Goal: Information Seeking & Learning: Learn about a topic

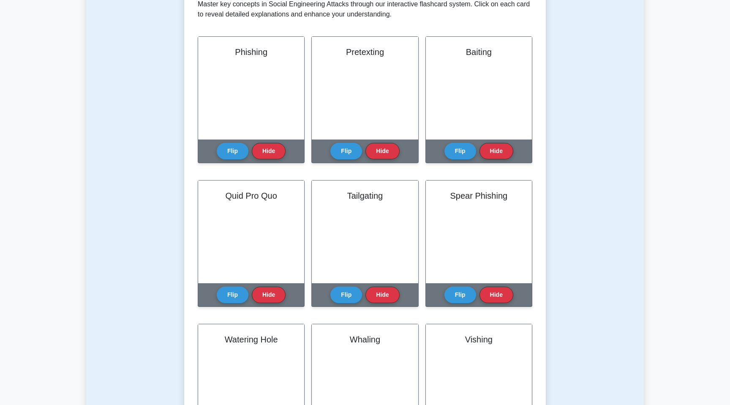
scroll to position [242, 0]
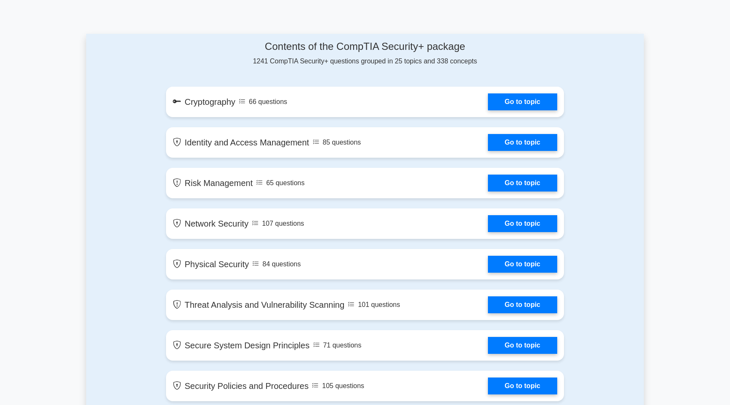
scroll to position [425, 0]
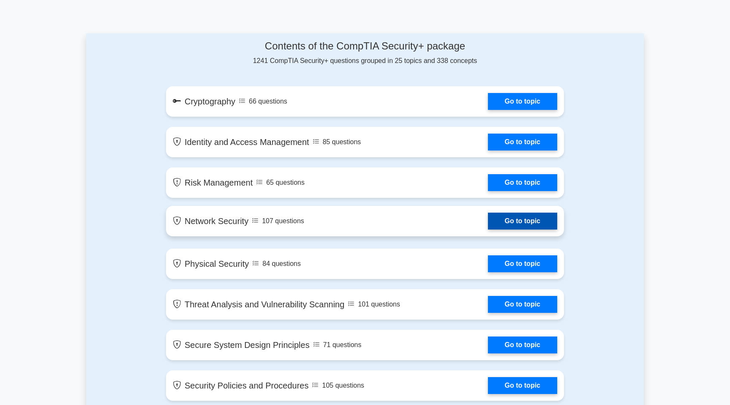
click at [488, 215] on link "Go to topic" at bounding box center [522, 221] width 69 height 17
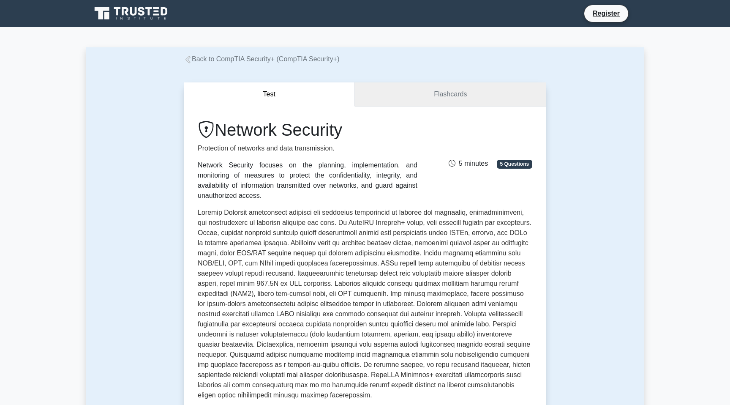
click at [409, 90] on link "Flashcards" at bounding box center [450, 94] width 191 height 24
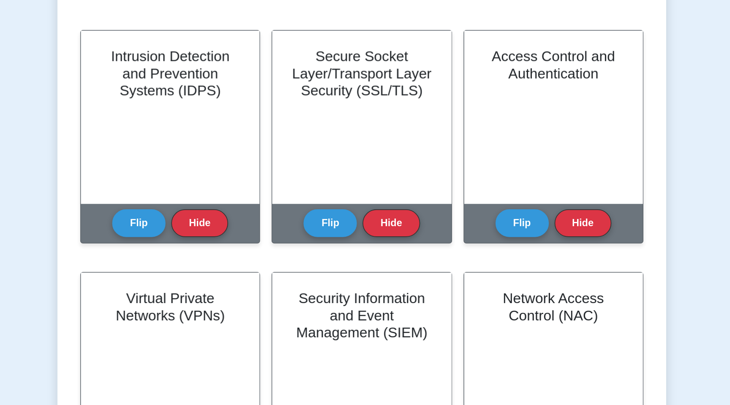
scroll to position [123, 0]
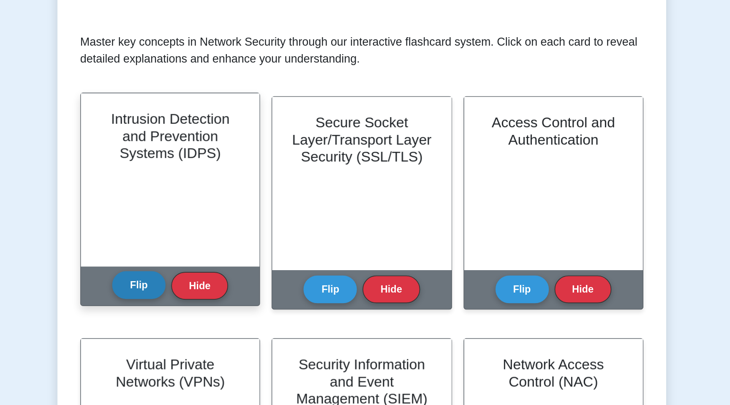
click at [235, 201] on button "Flip" at bounding box center [233, 202] width 32 height 16
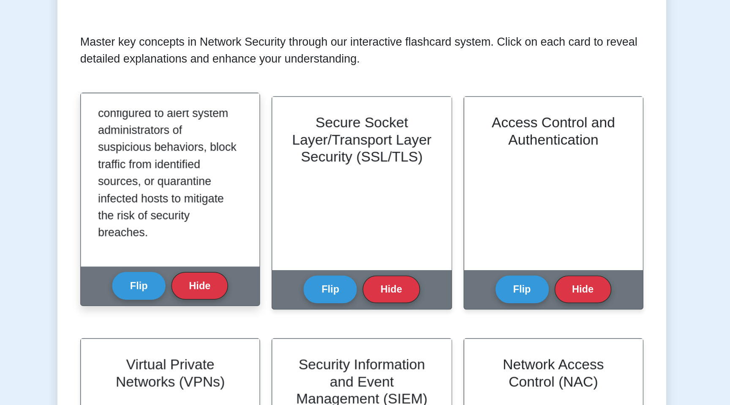
scroll to position [218, 0]
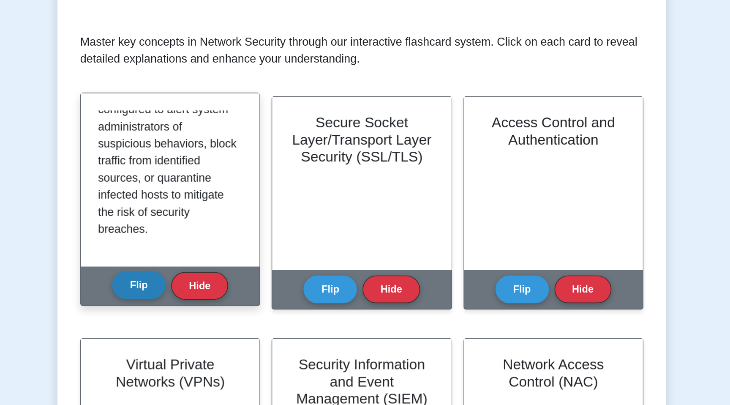
click at [229, 202] on button "Flip" at bounding box center [233, 202] width 32 height 16
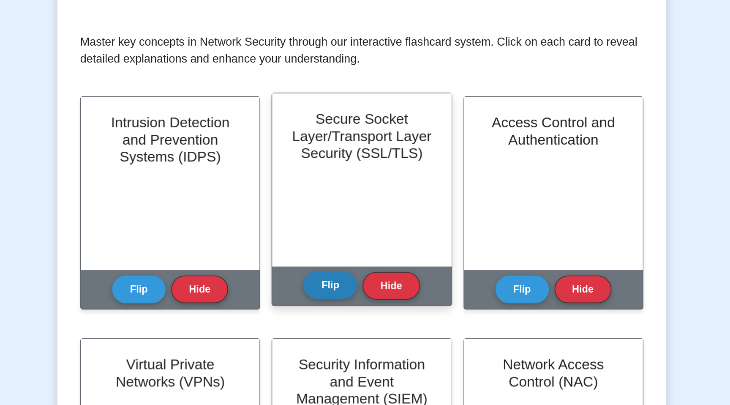
click at [347, 205] on button "Flip" at bounding box center [346, 202] width 32 height 16
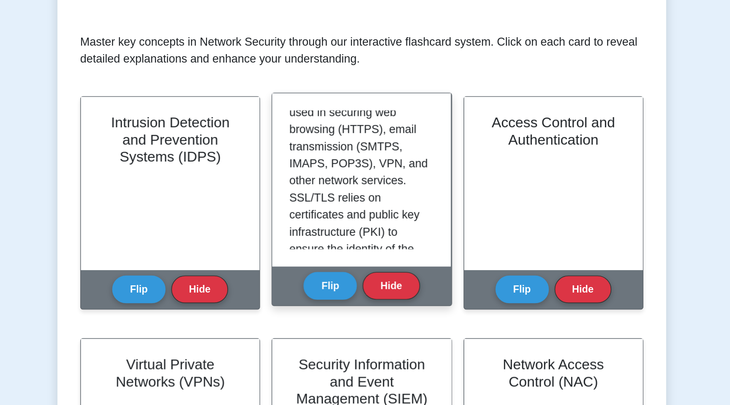
scroll to position [166, 0]
drag, startPoint x: 365, startPoint y: 130, endPoint x: 366, endPoint y: 142, distance: 11.9
click at [366, 142] on p "Secure Socket Layer (SSL) and its successor, Transport Layer Security (TLS), ar…" at bounding box center [363, 84] width 82 height 304
copy p "SMTPS, IMAPS, POP3S"
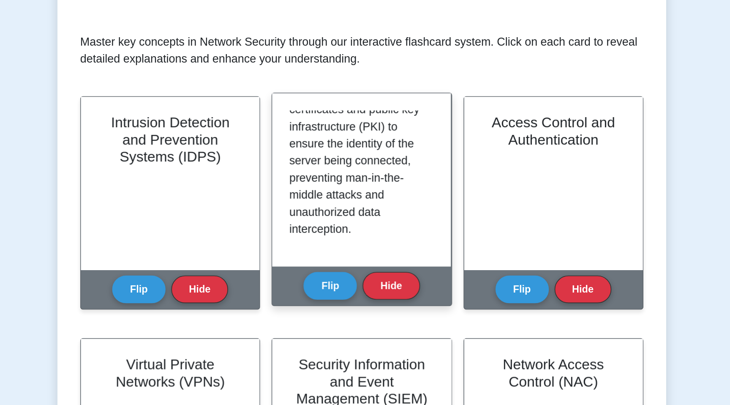
scroll to position [239, 0]
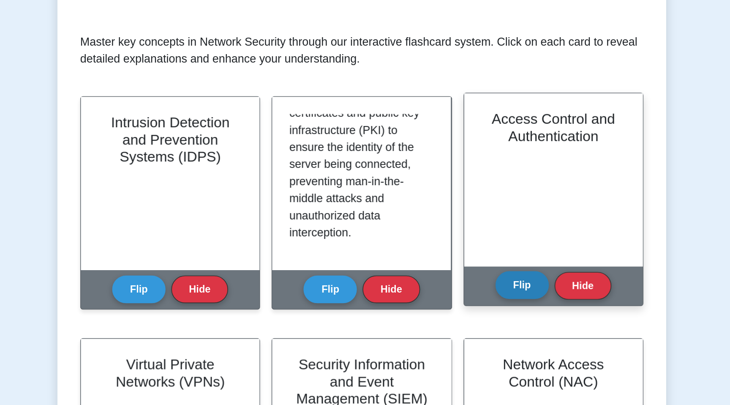
click at [460, 202] on button "Flip" at bounding box center [461, 202] width 32 height 16
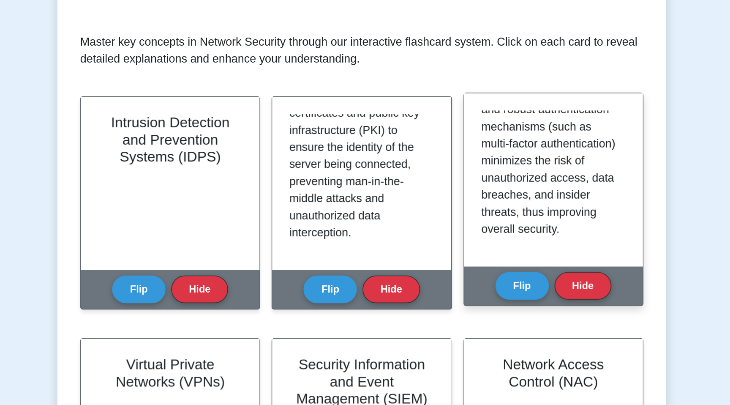
scroll to position [300, 0]
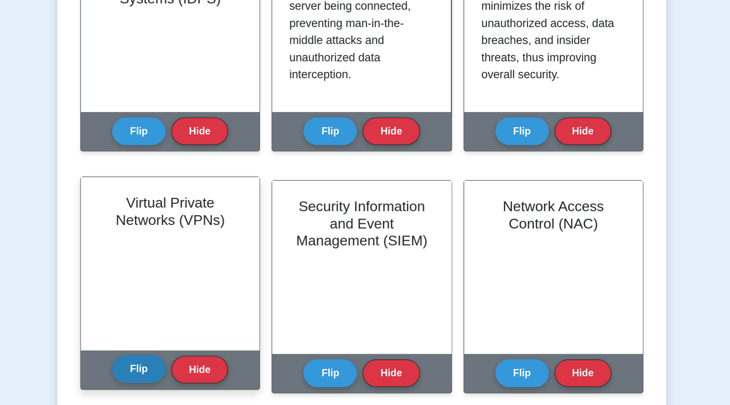
click at [239, 349] on button "Flip" at bounding box center [233, 346] width 32 height 16
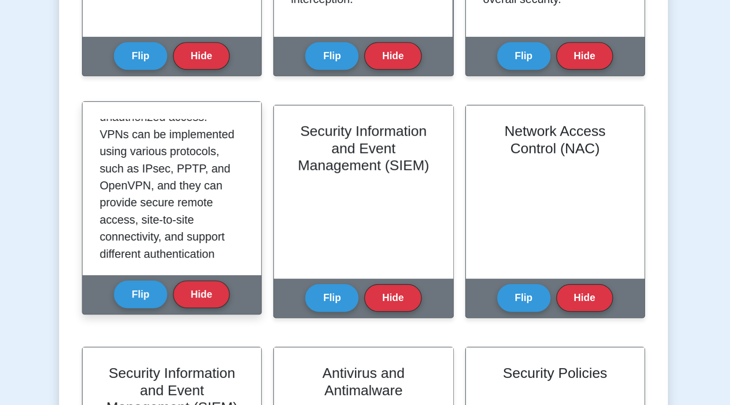
scroll to position [136, 0]
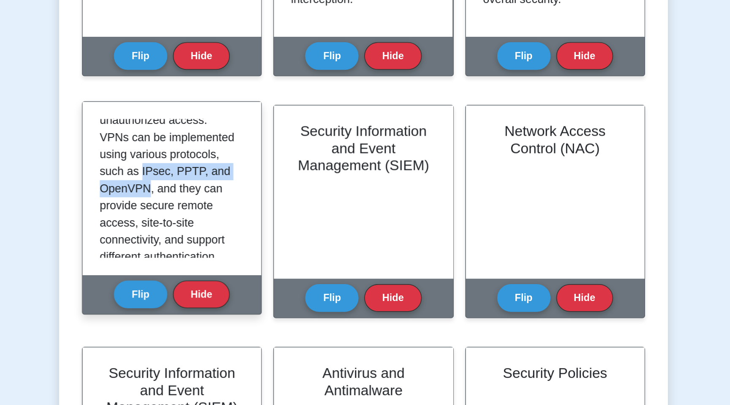
drag, startPoint x: 233, startPoint y: 266, endPoint x: 235, endPoint y: 275, distance: 9.5
click at [235, 275] on p "Virtual Private Networks (VPNs) are technologies that create secure communicati…" at bounding box center [249, 251] width 82 height 304
copy p "IPsec, PPTP, and OpenVPN"
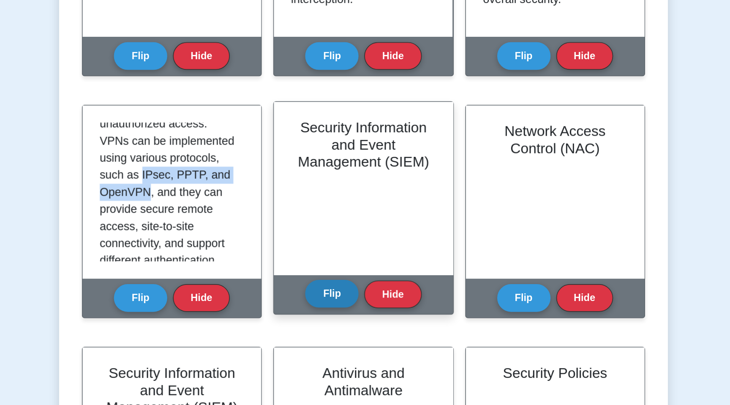
click at [347, 345] on button "Flip" at bounding box center [346, 338] width 32 height 16
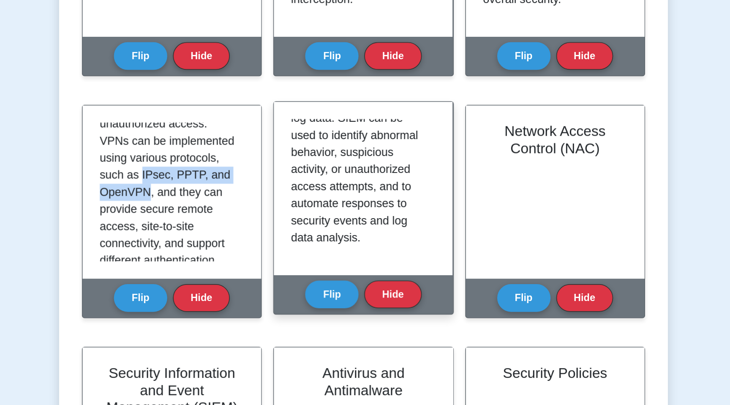
scroll to position [249, 0]
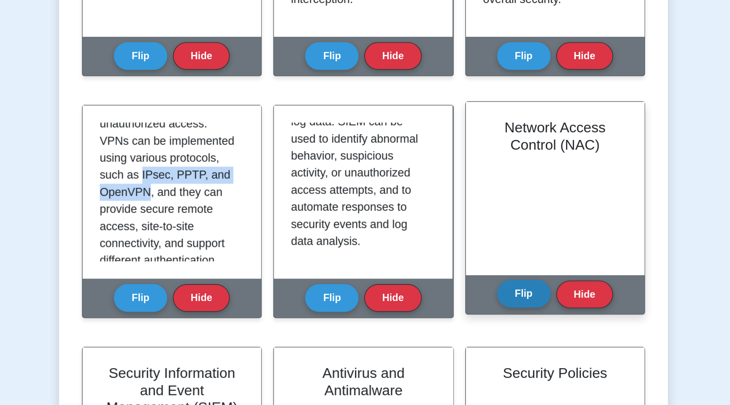
click at [459, 339] on button "Flip" at bounding box center [461, 338] width 32 height 16
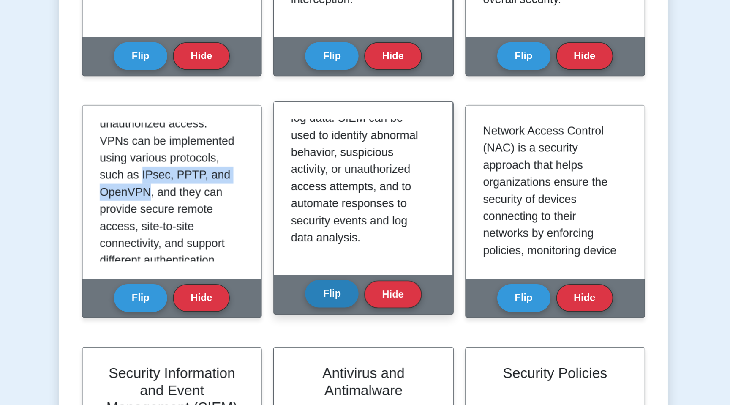
click at [344, 337] on button "Flip" at bounding box center [346, 338] width 32 height 16
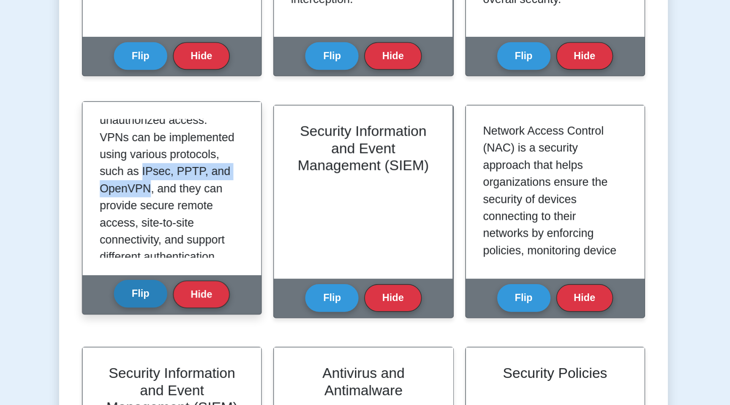
click at [236, 343] on button "Flip" at bounding box center [233, 338] width 32 height 16
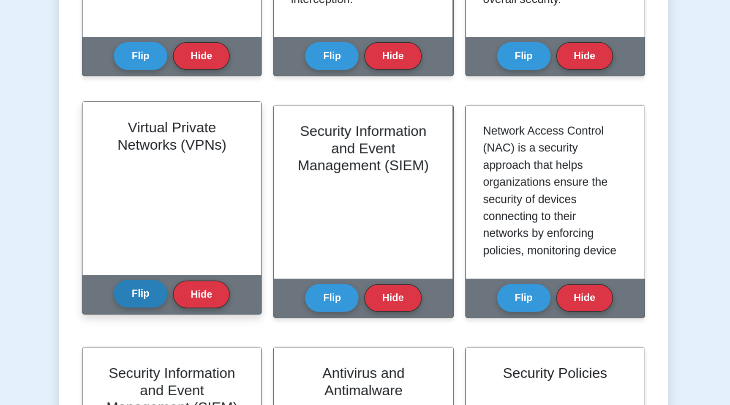
click at [236, 343] on button "Flip" at bounding box center [233, 338] width 32 height 16
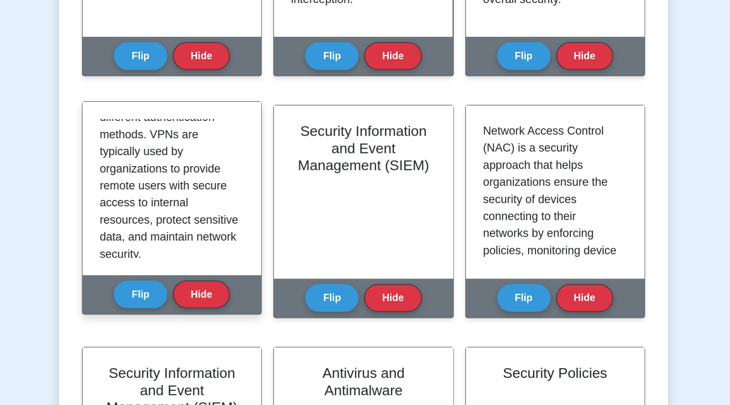
scroll to position [211, 0]
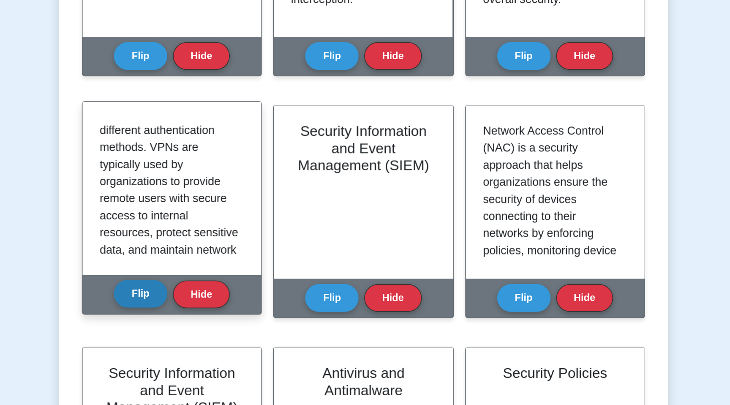
click at [235, 333] on button "Flip" at bounding box center [233, 338] width 32 height 16
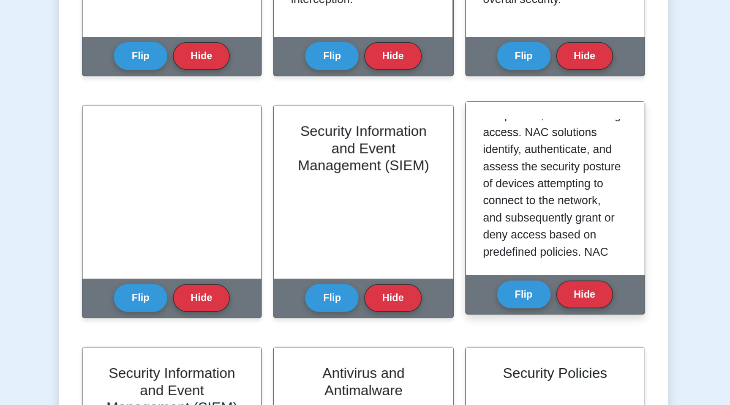
scroll to position [88, 0]
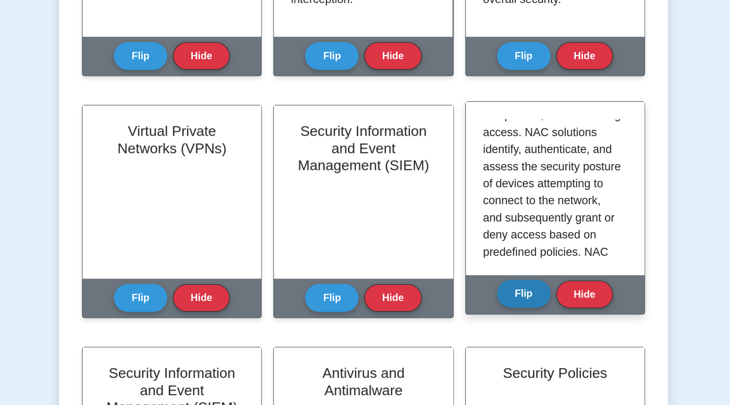
click at [461, 339] on button "Flip" at bounding box center [461, 338] width 32 height 16
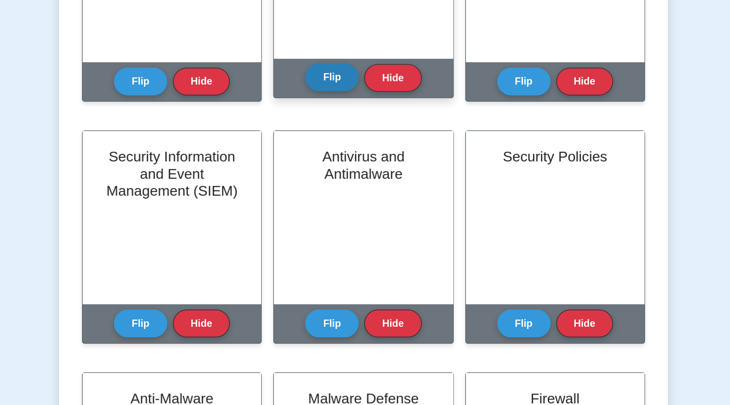
scroll to position [259, 0]
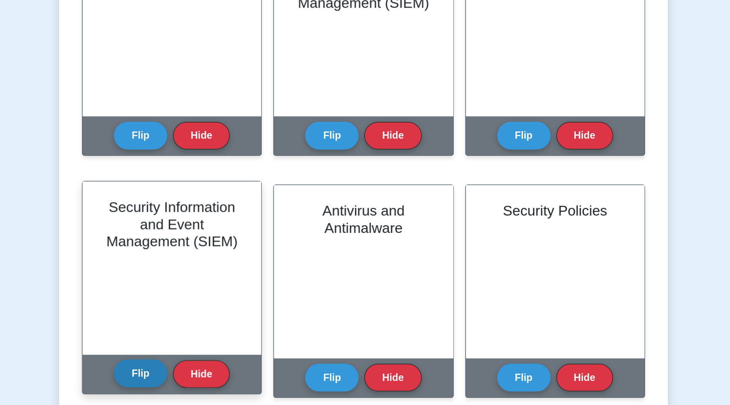
click at [237, 359] on button "Flip" at bounding box center [233, 354] width 32 height 16
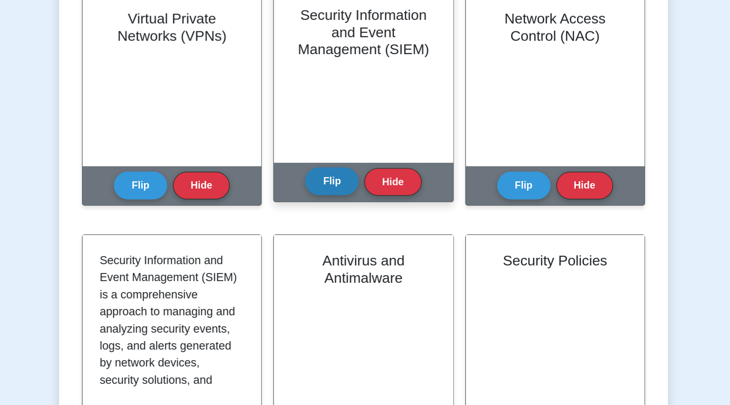
click at [341, 213] on button "Flip" at bounding box center [346, 210] width 32 height 16
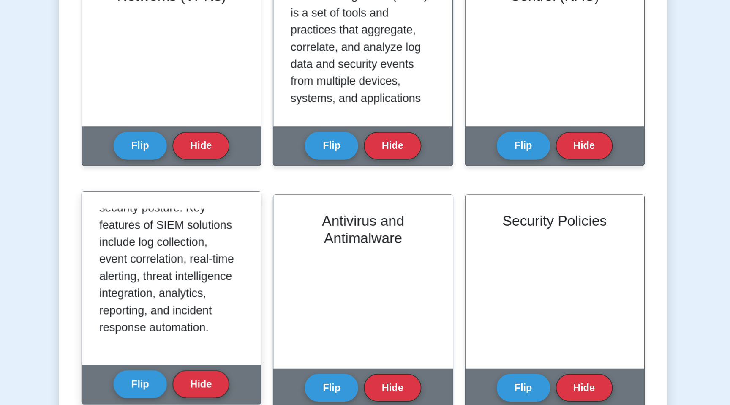
scroll to position [259, 0]
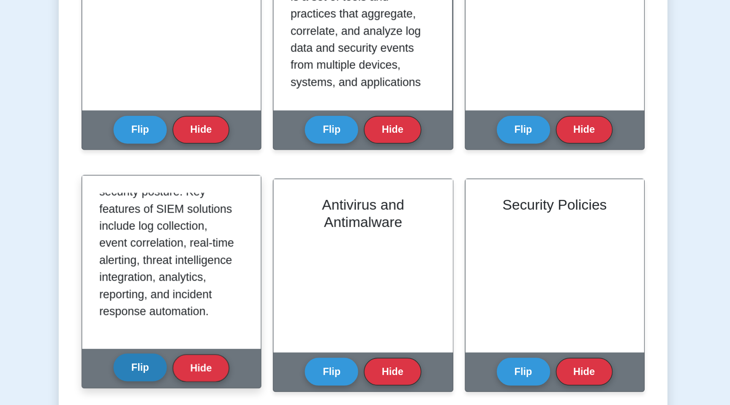
click at [230, 352] on button "Flip" at bounding box center [233, 354] width 32 height 16
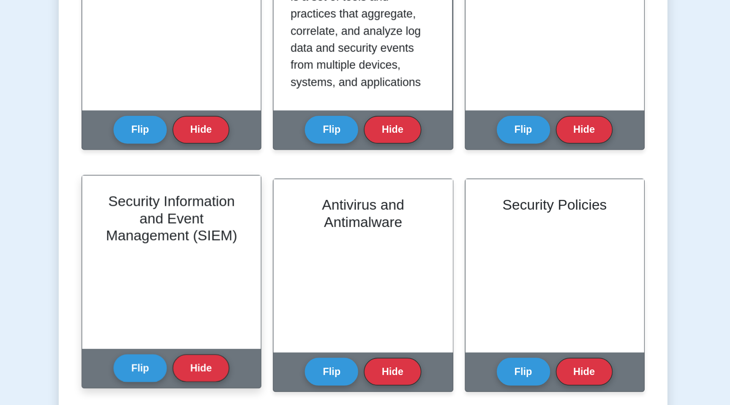
scroll to position [180, 0]
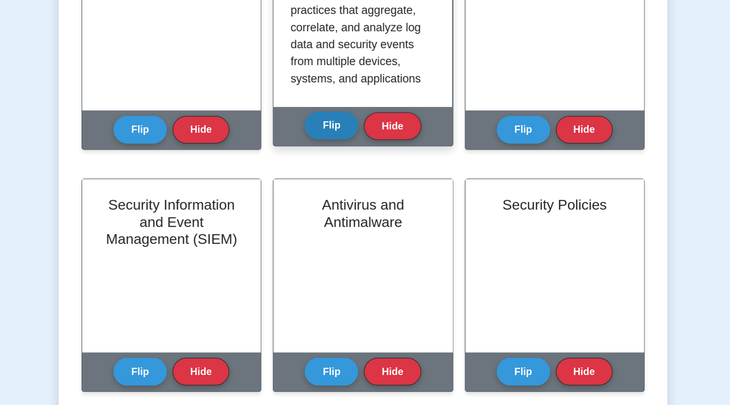
click at [342, 216] on button "Flip" at bounding box center [346, 210] width 32 height 16
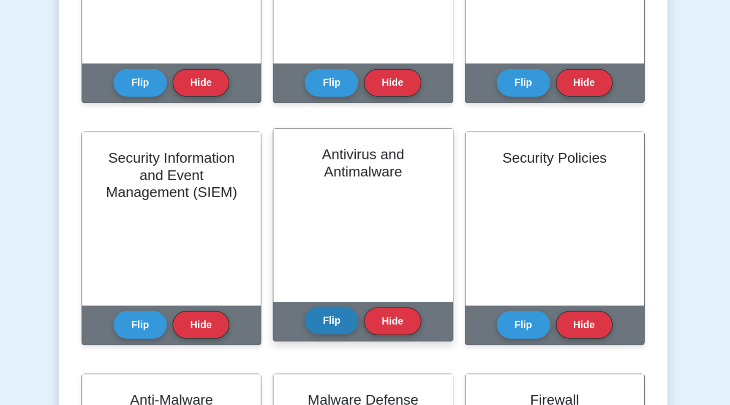
click at [345, 355] on button "Flip" at bounding box center [346, 354] width 32 height 16
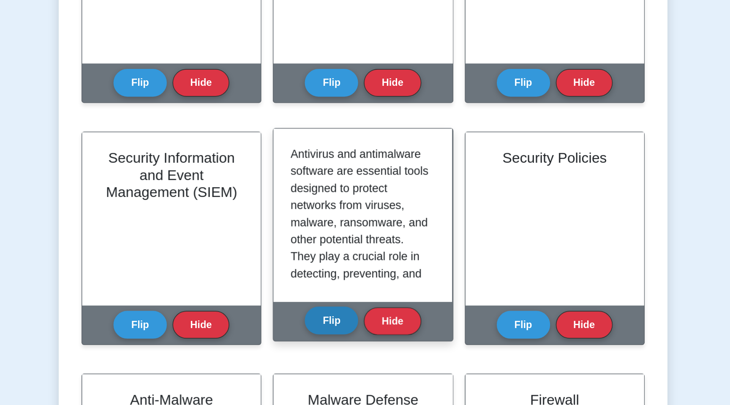
click at [345, 355] on button "Flip" at bounding box center [346, 354] width 32 height 16
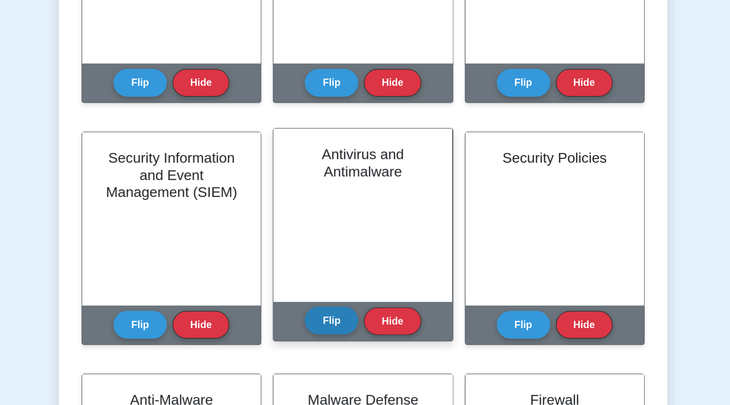
click at [345, 355] on button "Flip" at bounding box center [346, 354] width 32 height 16
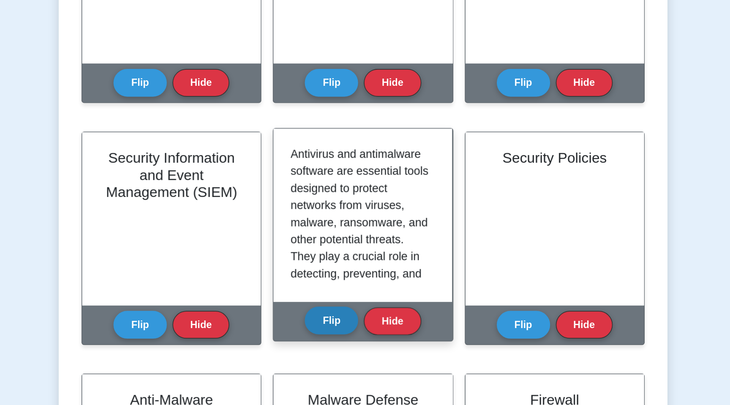
click at [351, 358] on button "Flip" at bounding box center [346, 354] width 32 height 16
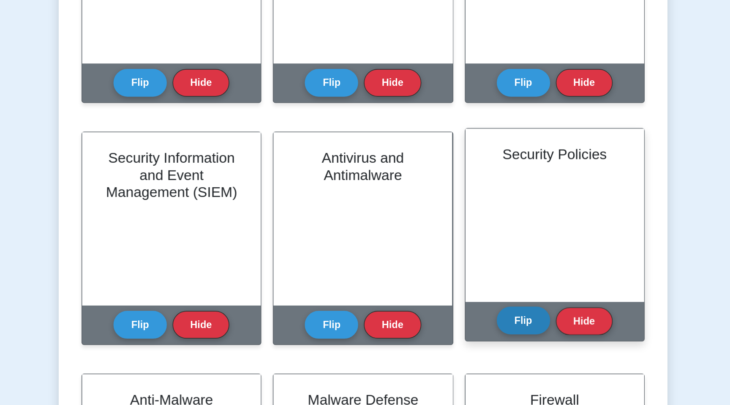
click at [458, 355] on button "Flip" at bounding box center [461, 354] width 32 height 16
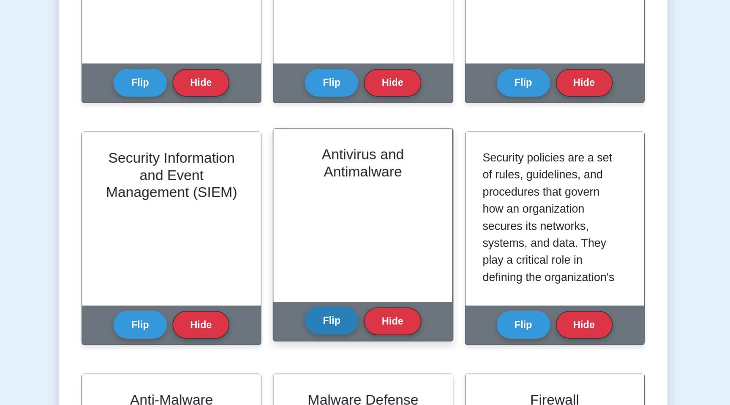
click at [344, 356] on button "Flip" at bounding box center [346, 354] width 32 height 16
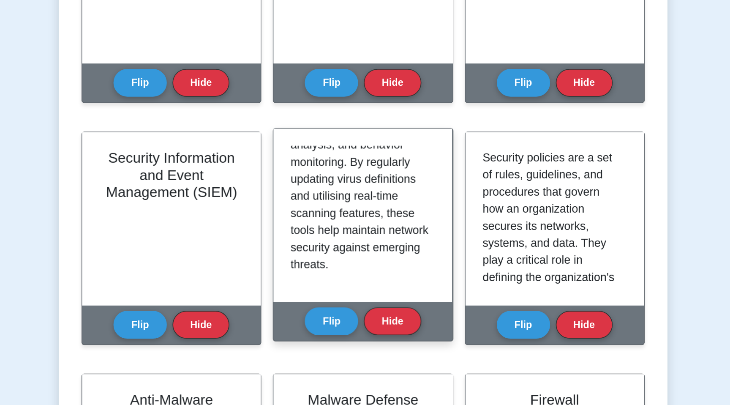
scroll to position [198, 0]
click at [350, 349] on button "Flip" at bounding box center [346, 354] width 32 height 16
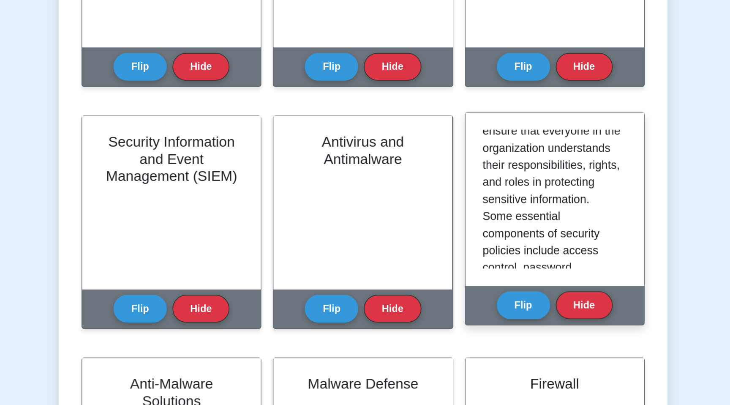
scroll to position [0, 0]
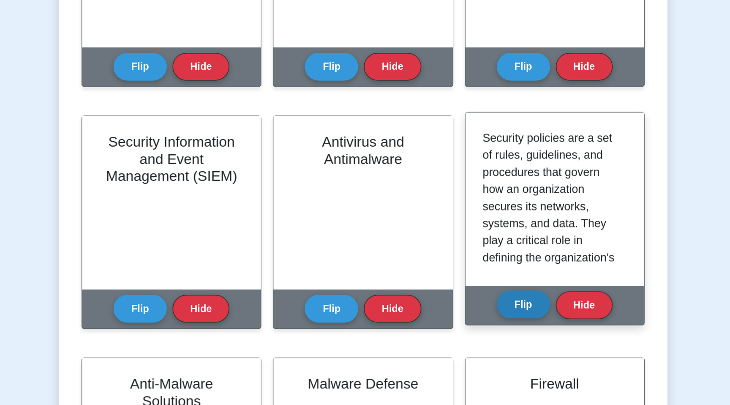
click at [465, 343] on button "Flip" at bounding box center [461, 345] width 32 height 16
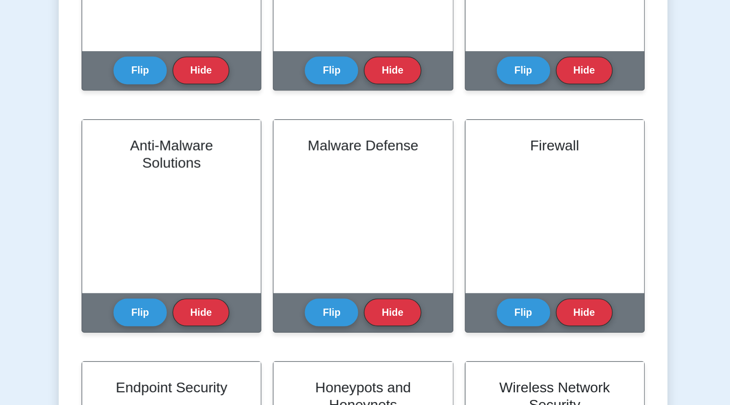
scroll to position [412, 0]
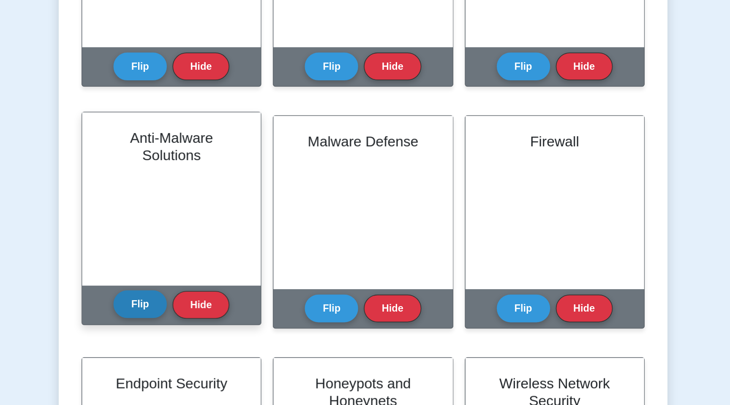
click at [227, 343] on button "Flip" at bounding box center [233, 344] width 32 height 16
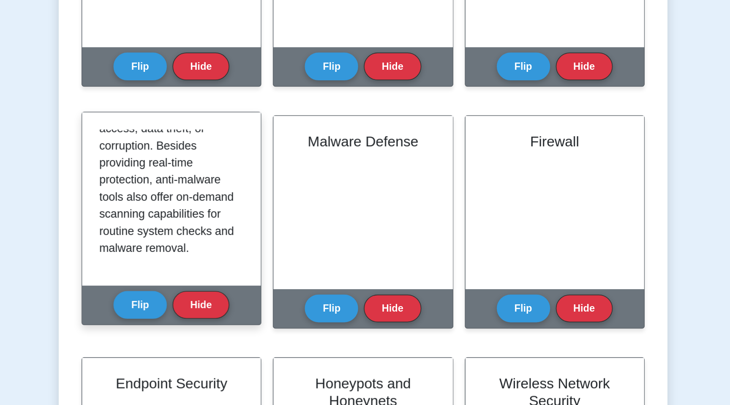
scroll to position [279, 0]
click at [235, 343] on button "Flip" at bounding box center [233, 344] width 32 height 16
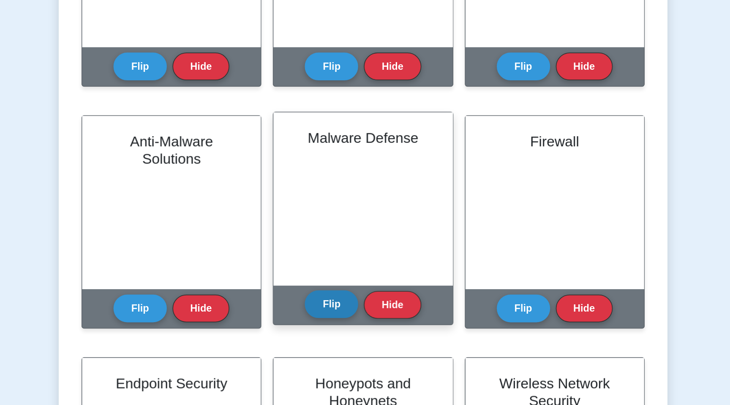
click at [347, 342] on button "Flip" at bounding box center [346, 344] width 32 height 16
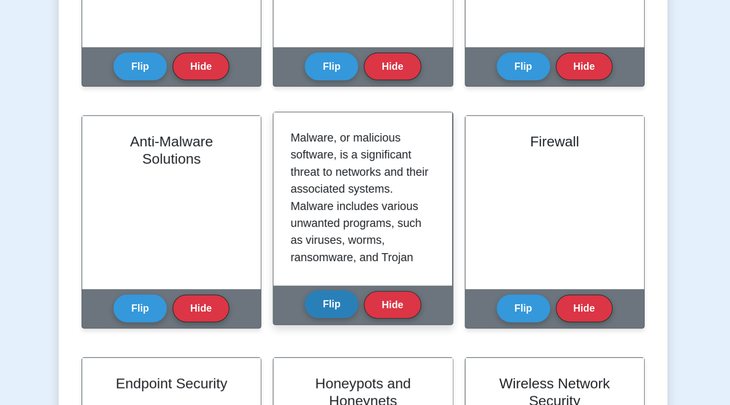
click at [347, 342] on button "Flip" at bounding box center [346, 344] width 32 height 16
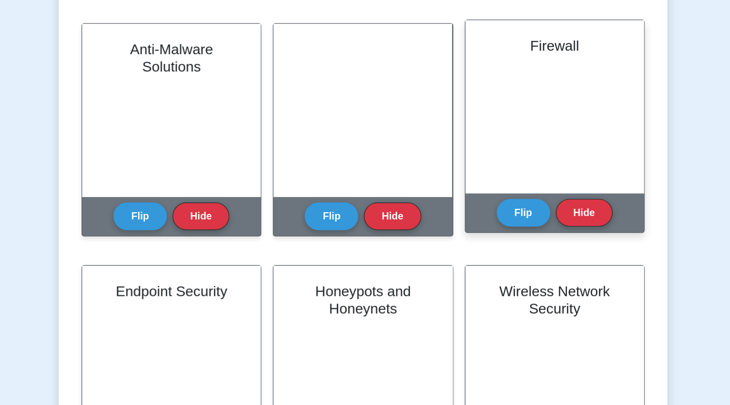
scroll to position [473, 0]
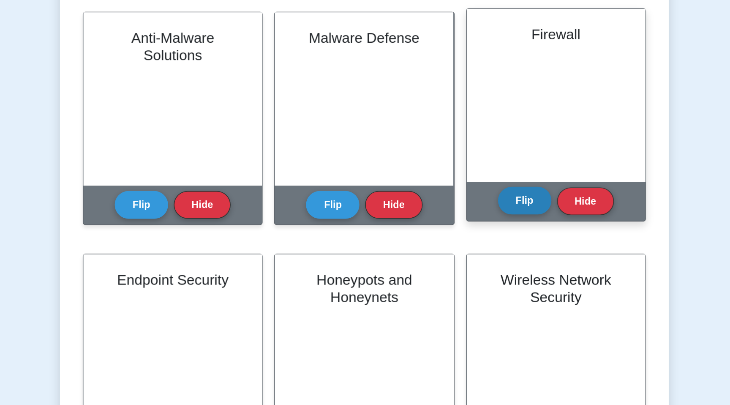
click at [464, 284] on button "Flip" at bounding box center [461, 283] width 32 height 16
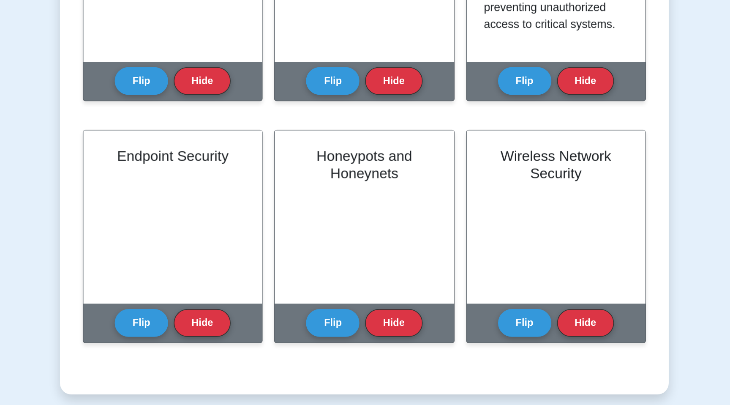
scroll to position [551, 0]
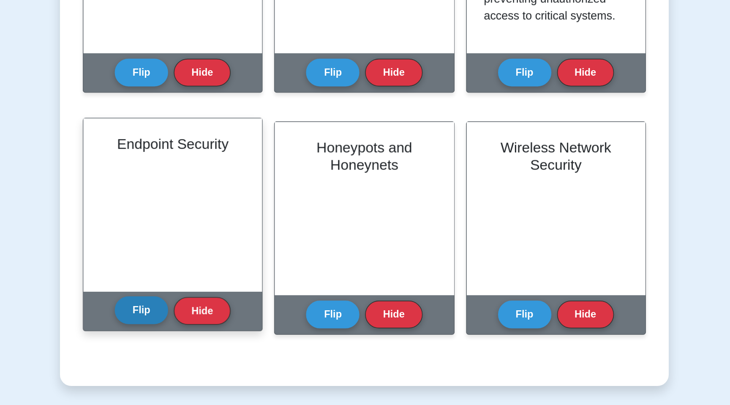
click at [232, 353] on button "Flip" at bounding box center [233, 348] width 32 height 16
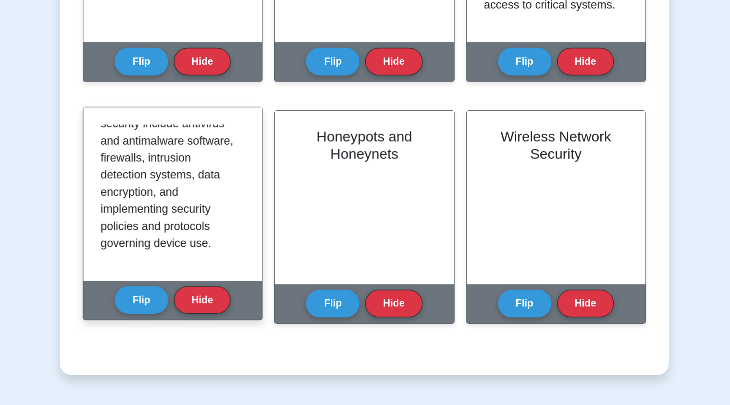
scroll to position [562, 0]
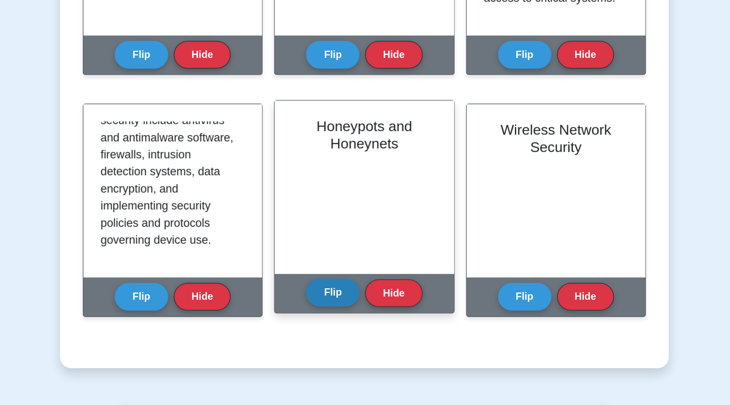
click at [345, 335] on button "Flip" at bounding box center [346, 338] width 32 height 16
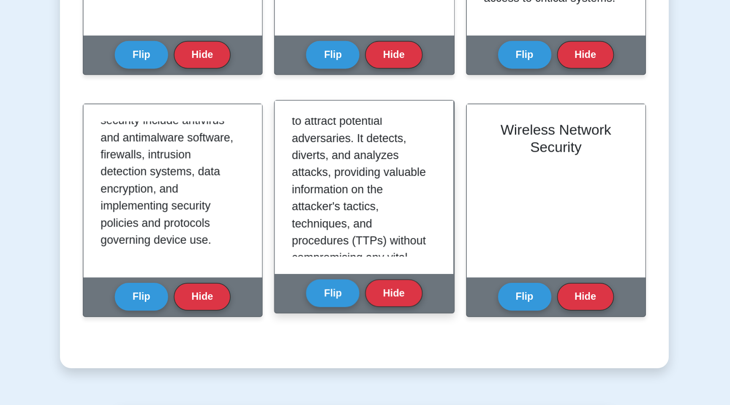
scroll to position [92, 0]
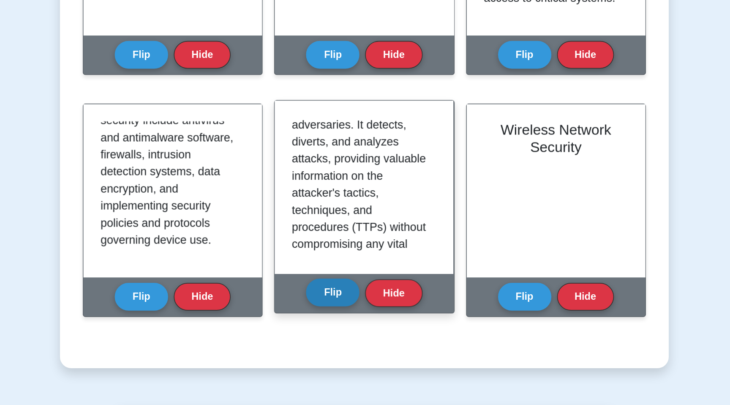
click at [344, 336] on button "Flip" at bounding box center [346, 338] width 32 height 16
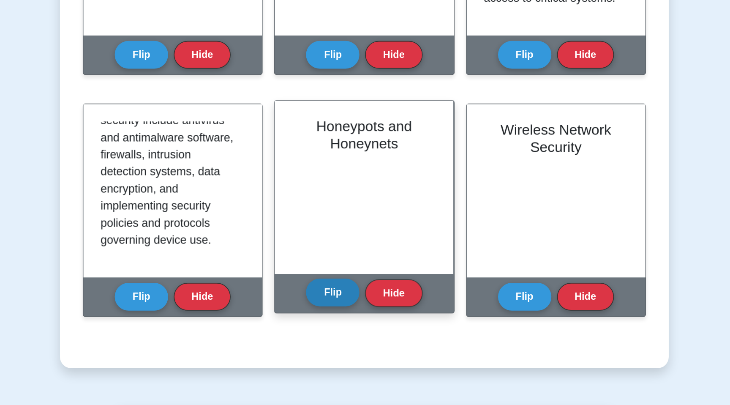
click at [344, 336] on button "Flip" at bounding box center [346, 338] width 32 height 16
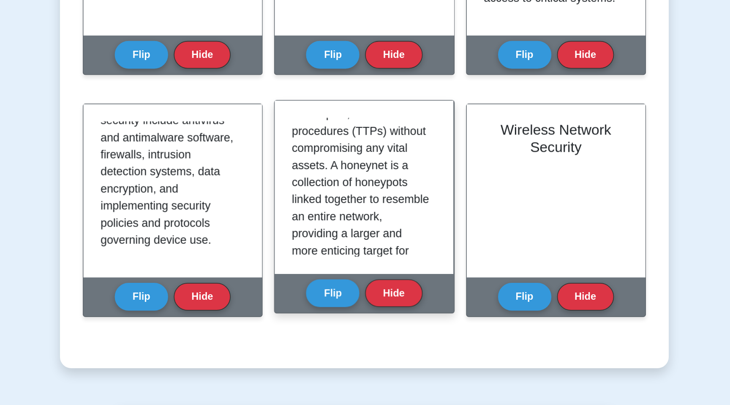
scroll to position [156, 0]
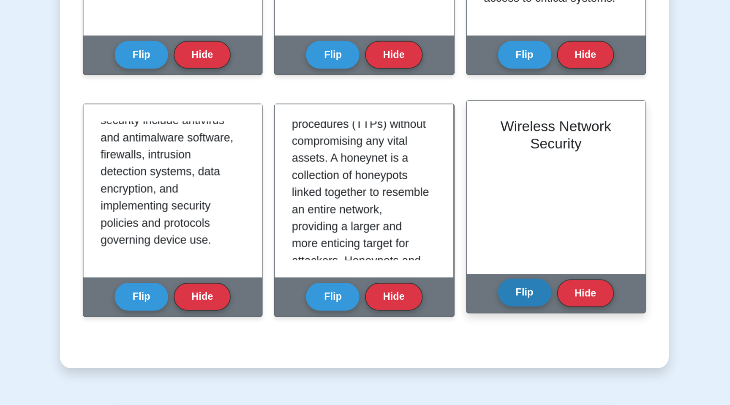
click at [455, 333] on button "Flip" at bounding box center [461, 338] width 32 height 16
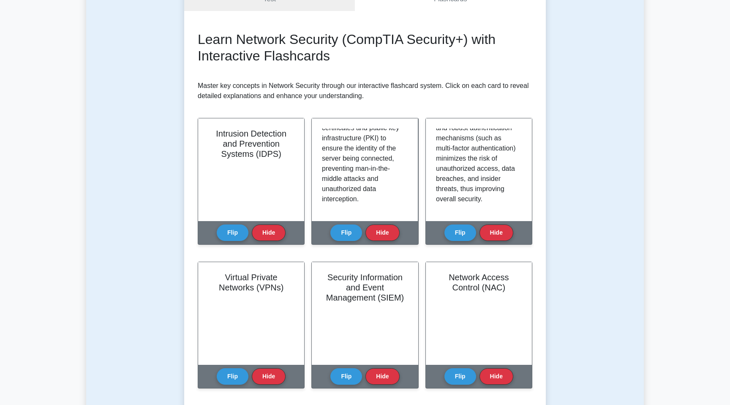
scroll to position [115, 0]
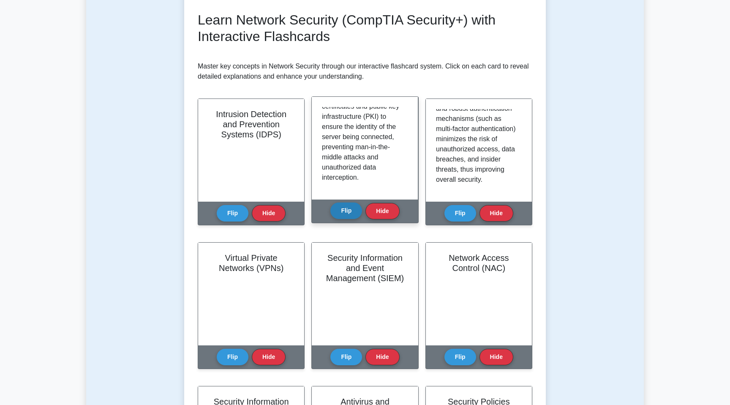
click at [336, 211] on button "Flip" at bounding box center [346, 210] width 32 height 16
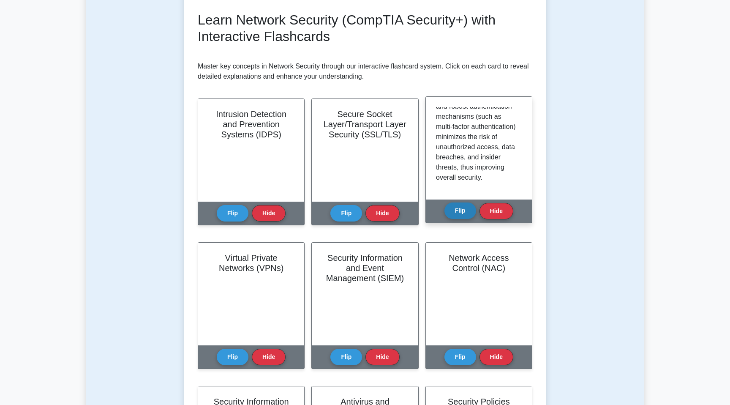
click at [472, 210] on button "Flip" at bounding box center [461, 210] width 32 height 16
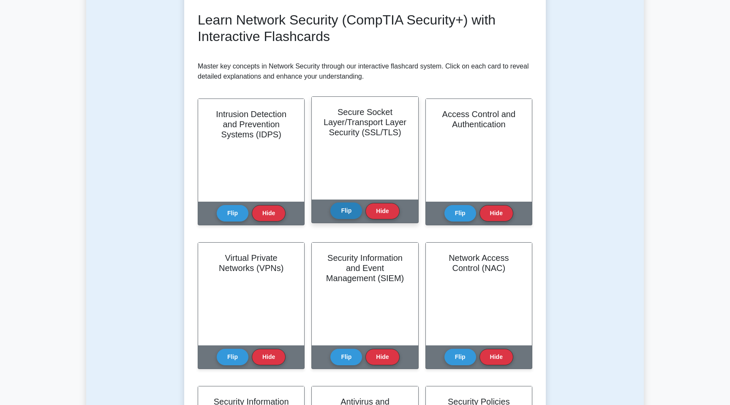
click at [342, 208] on button "Flip" at bounding box center [346, 210] width 32 height 16
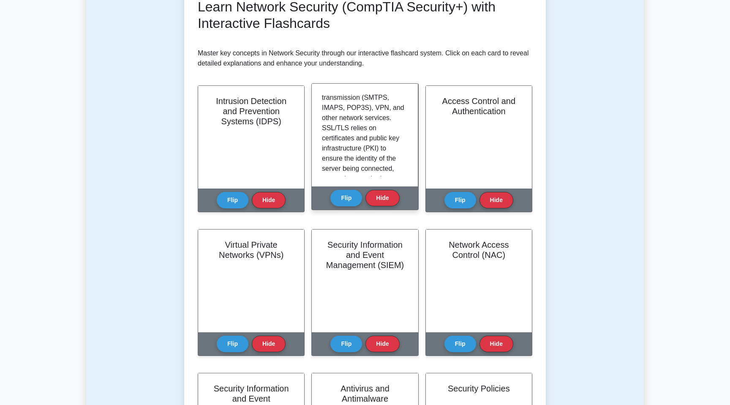
scroll to position [173, 0]
drag, startPoint x: 364, startPoint y: 120, endPoint x: 365, endPoint y: 130, distance: 10.6
click at [365, 130] on p "Secure Socket Layer (SSL) and its successor, Transport Layer Security (TLS), ar…" at bounding box center [363, 73] width 82 height 304
copy p "SMTPS, IMAPS, POP3S"
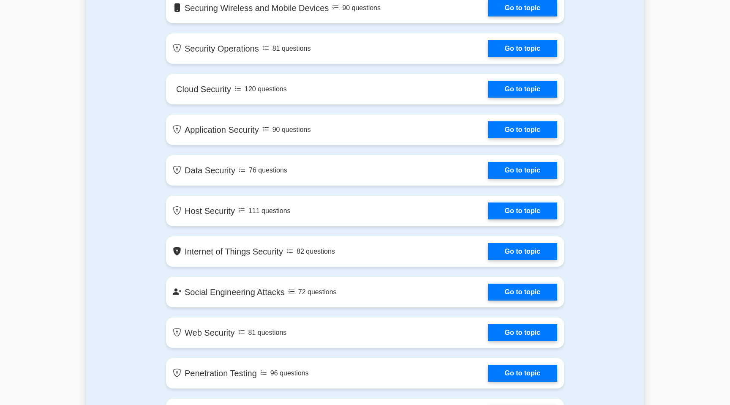
scroll to position [806, 0]
